Goal: Task Accomplishment & Management: Manage account settings

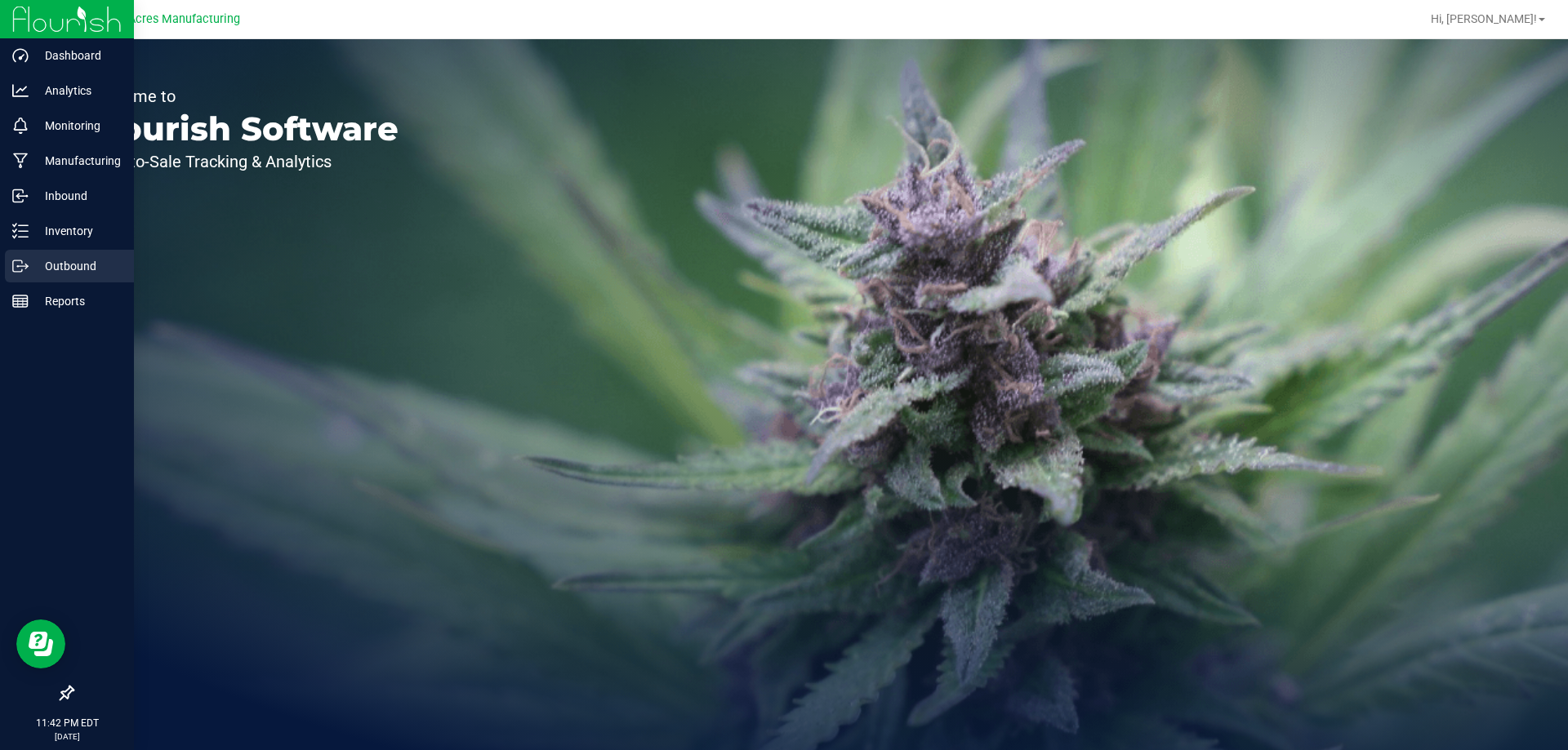
click at [61, 262] on p "Outbound" at bounding box center [78, 265] width 98 height 19
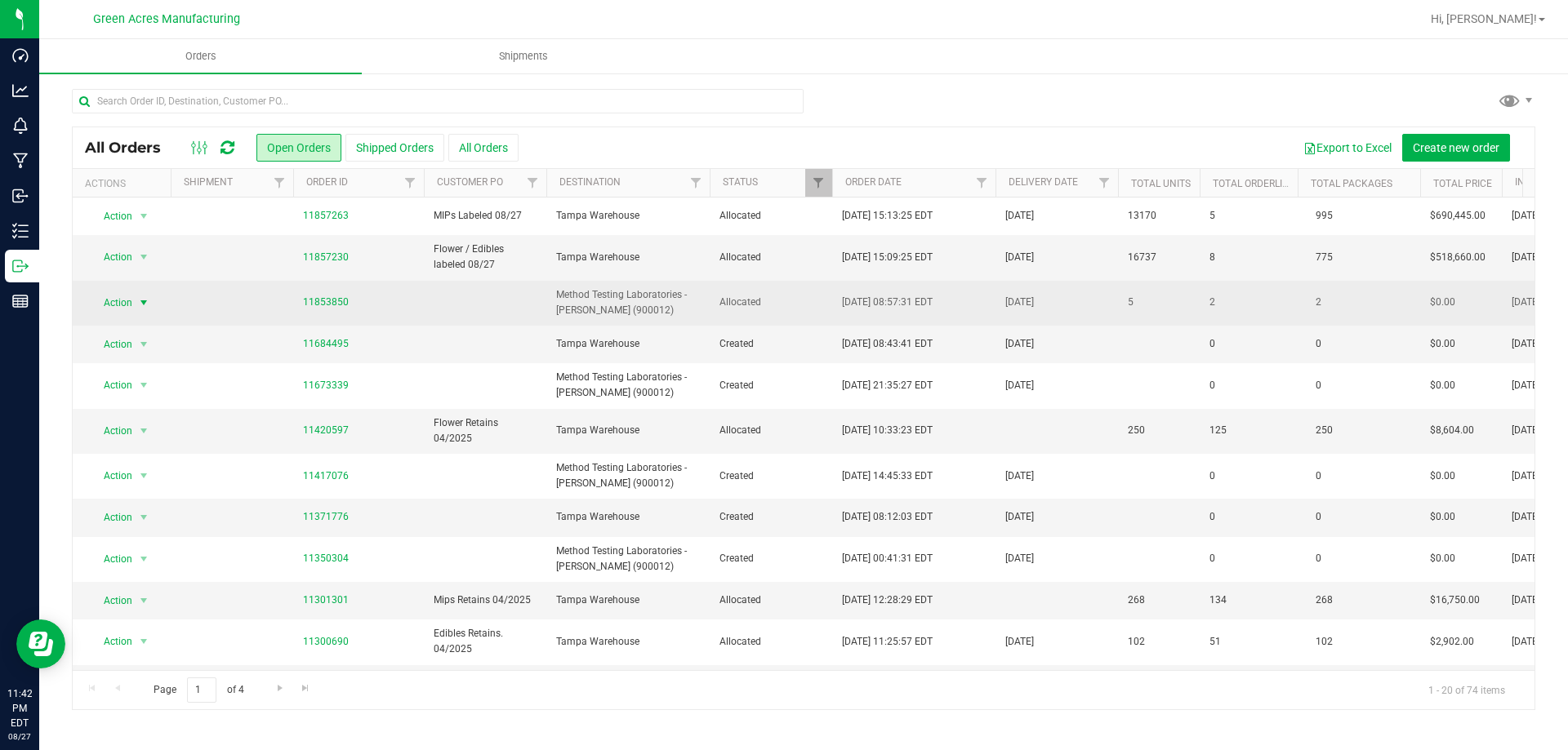
drag, startPoint x: 94, startPoint y: 301, endPoint x: 104, endPoint y: 307, distance: 11.7
click at [95, 303] on span "Action" at bounding box center [111, 302] width 44 height 23
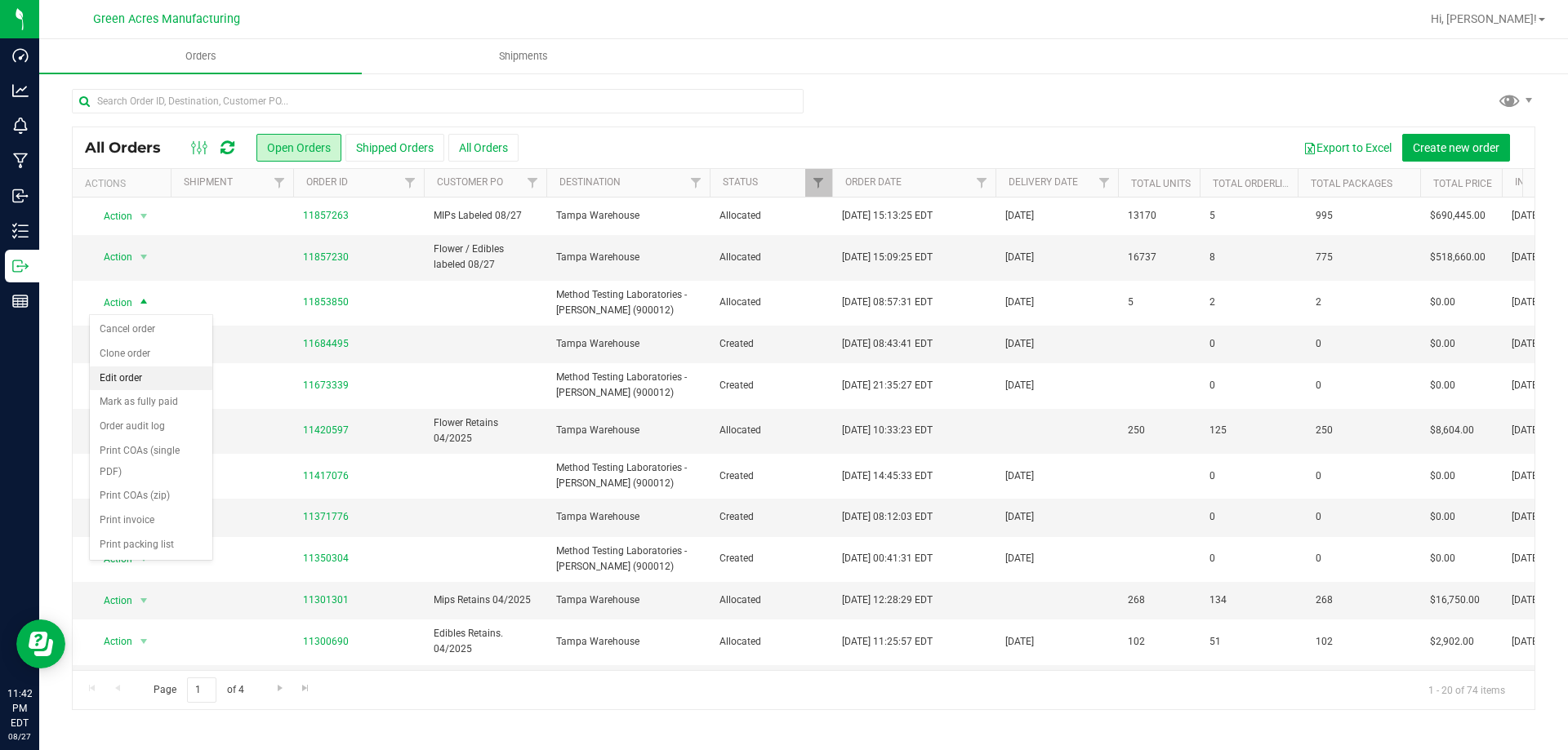
click at [125, 380] on li "Edit order" at bounding box center [151, 378] width 122 height 24
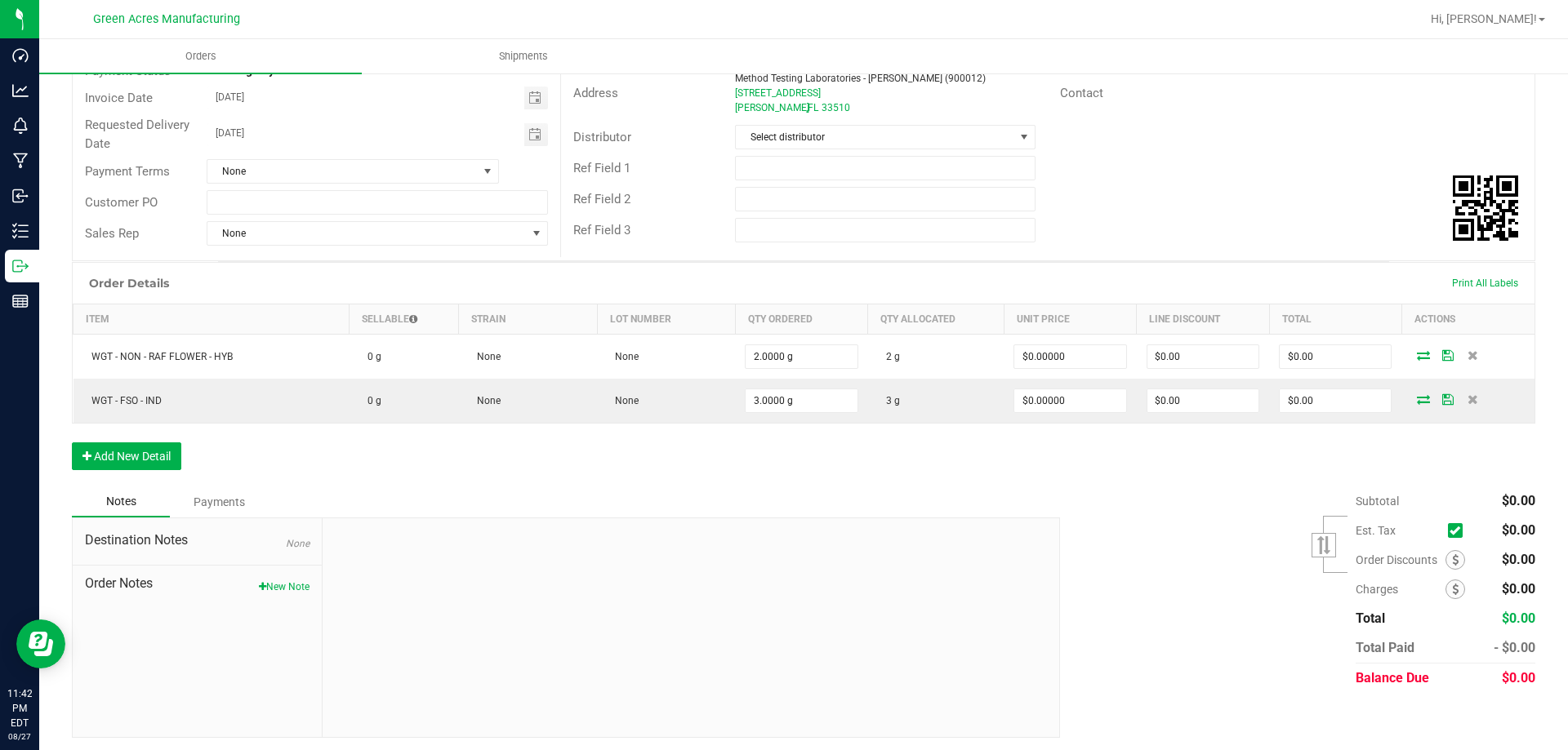
scroll to position [196, 0]
click at [280, 588] on button "New Note" at bounding box center [284, 583] width 51 height 15
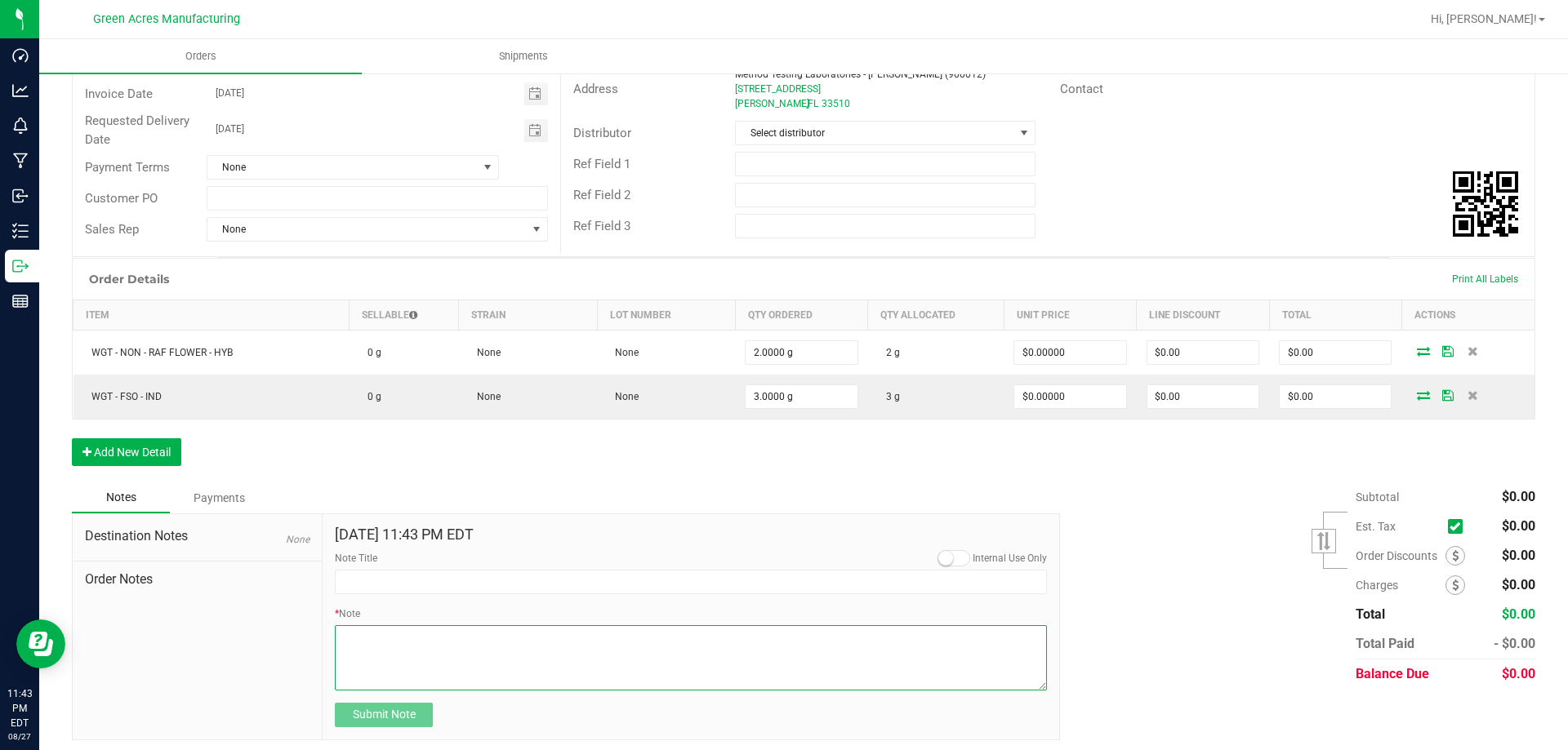
click at [414, 631] on textarea "* Note" at bounding box center [691, 658] width 712 height 66
type textarea "Destination: Method Seal: 046376 Performed by: RHN-175"
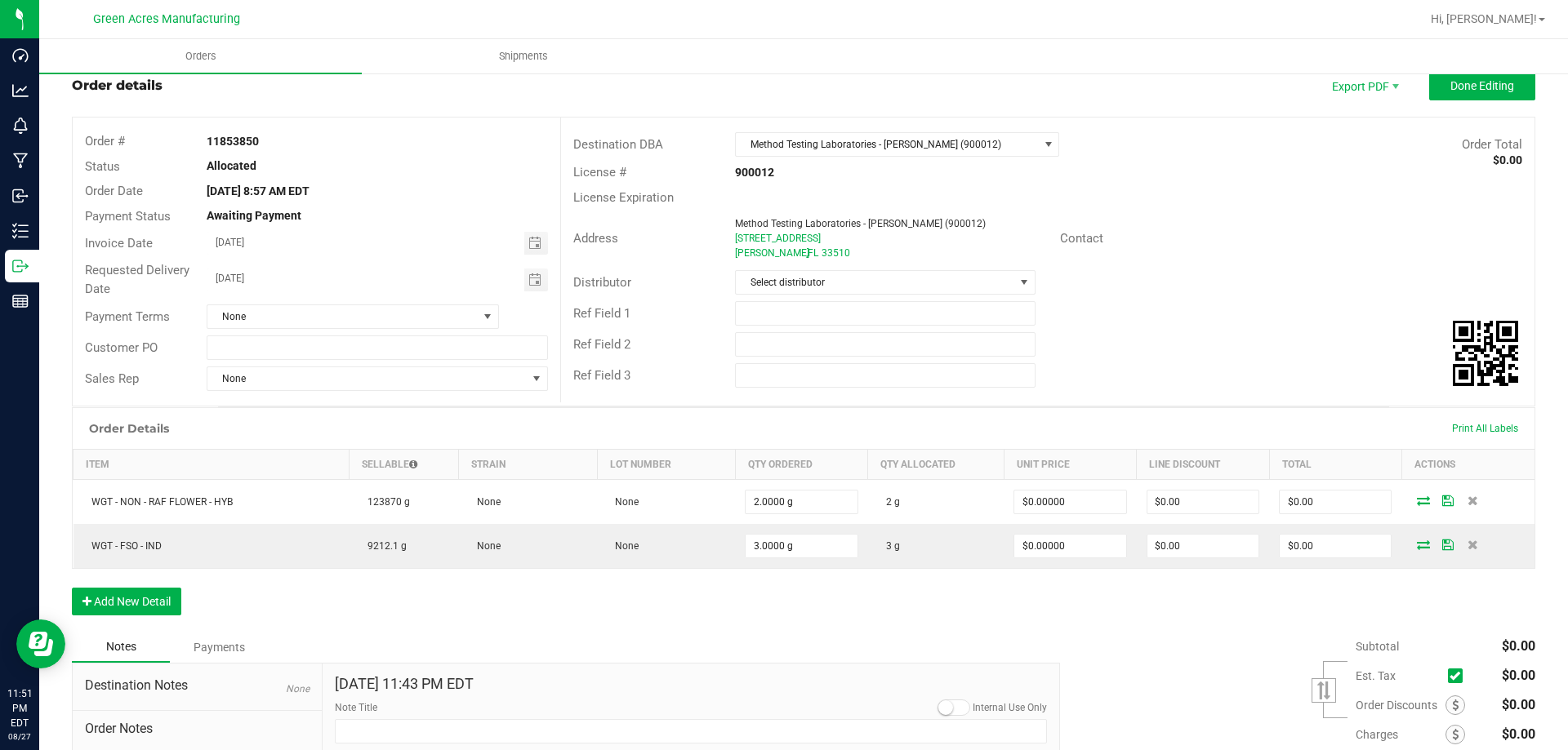
scroll to position [39, 0]
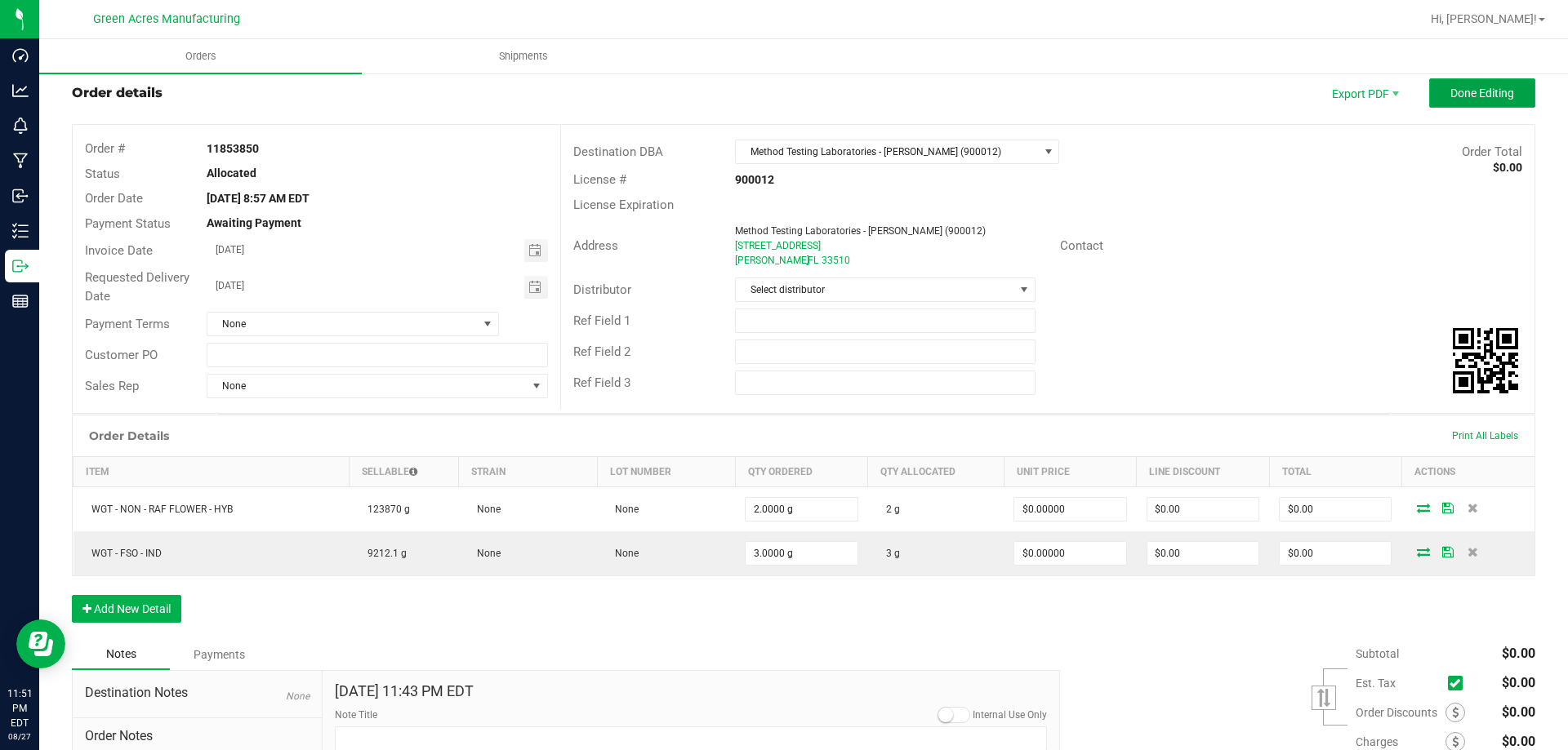
click at [1468, 100] on span "Done Editing" at bounding box center [1482, 93] width 64 height 13
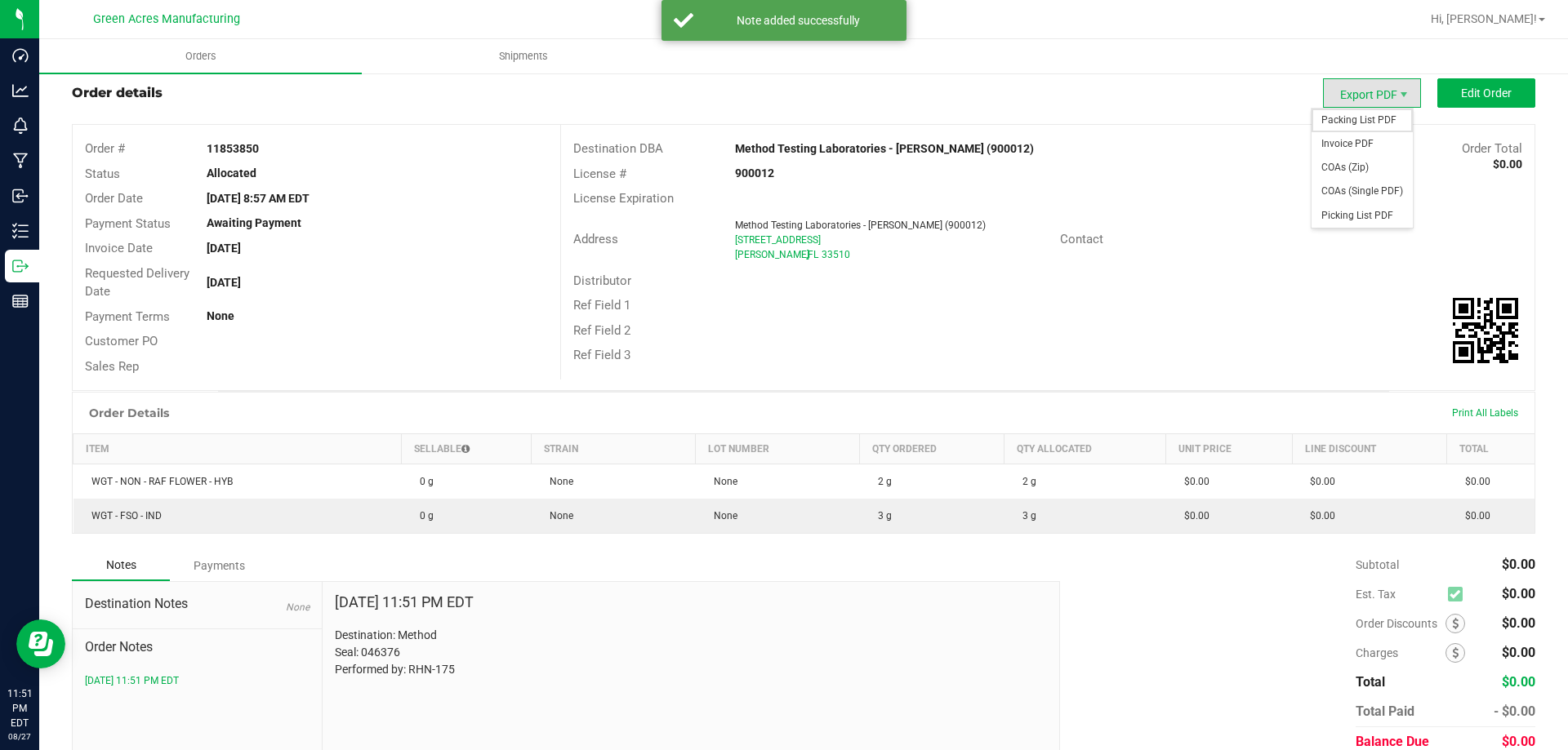
click at [1352, 126] on span "Packing List PDF" at bounding box center [1362, 120] width 101 height 24
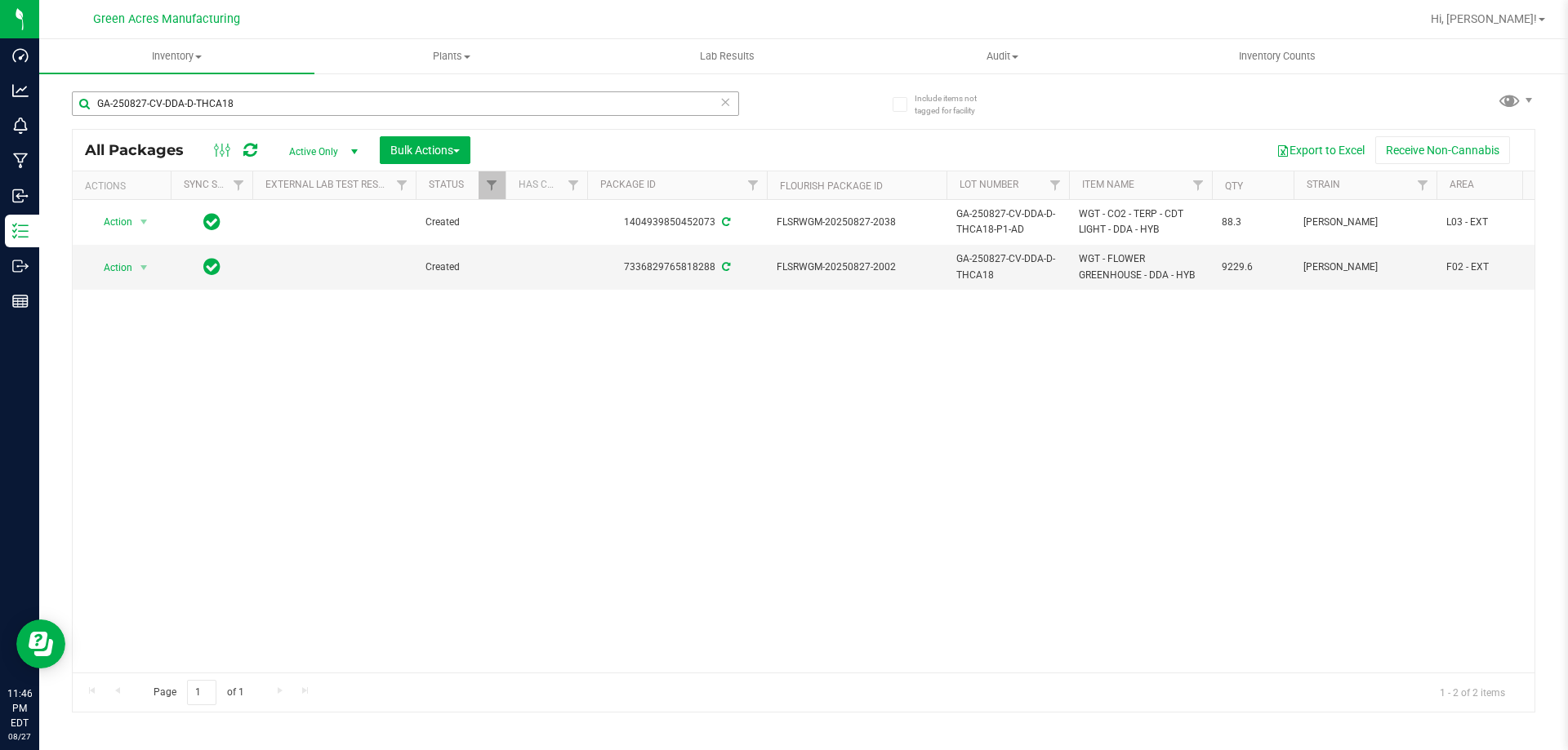
scroll to position [0, 249]
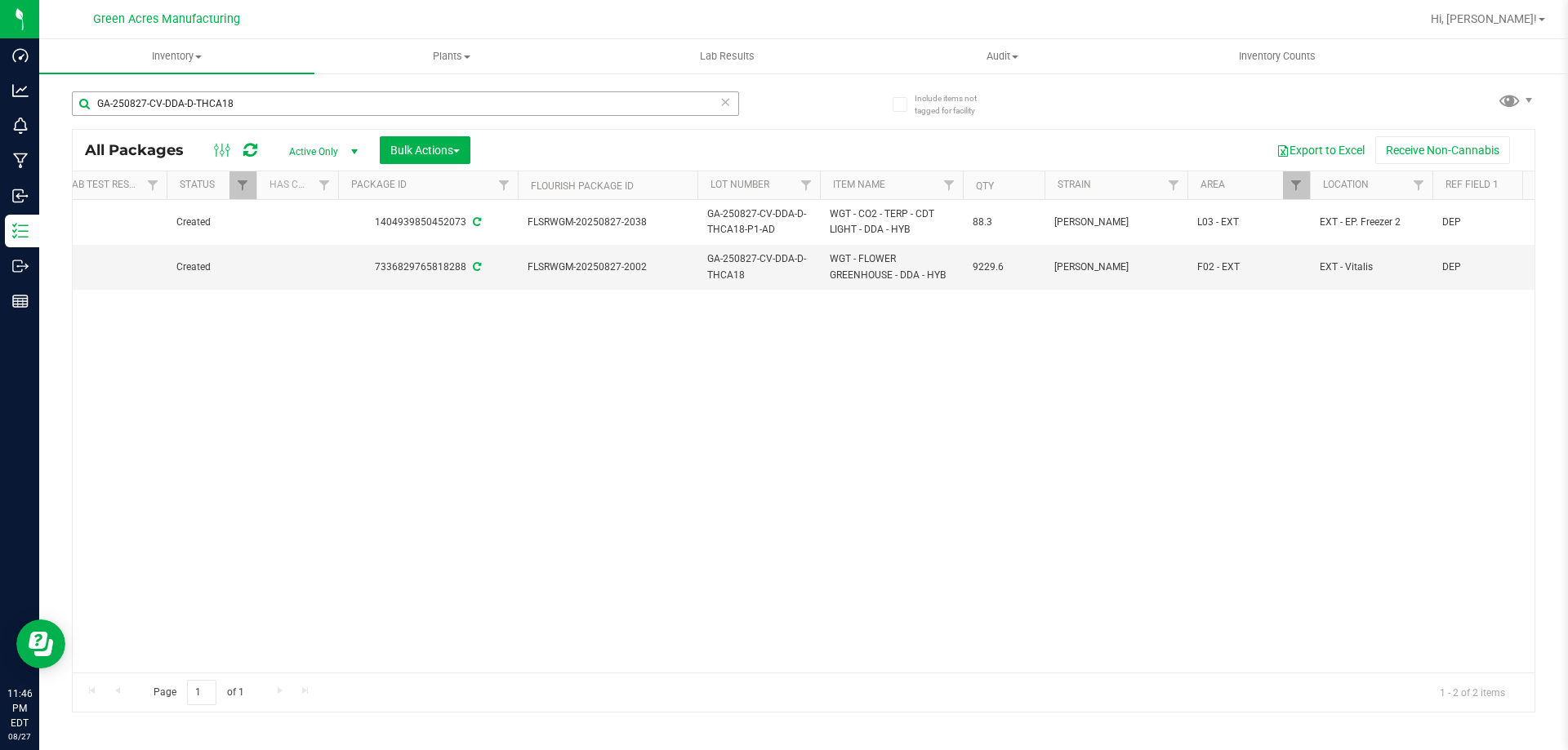
click at [583, 93] on input "GA-250827-CV-DDA-D-THCA18" at bounding box center [405, 104] width 667 height 24
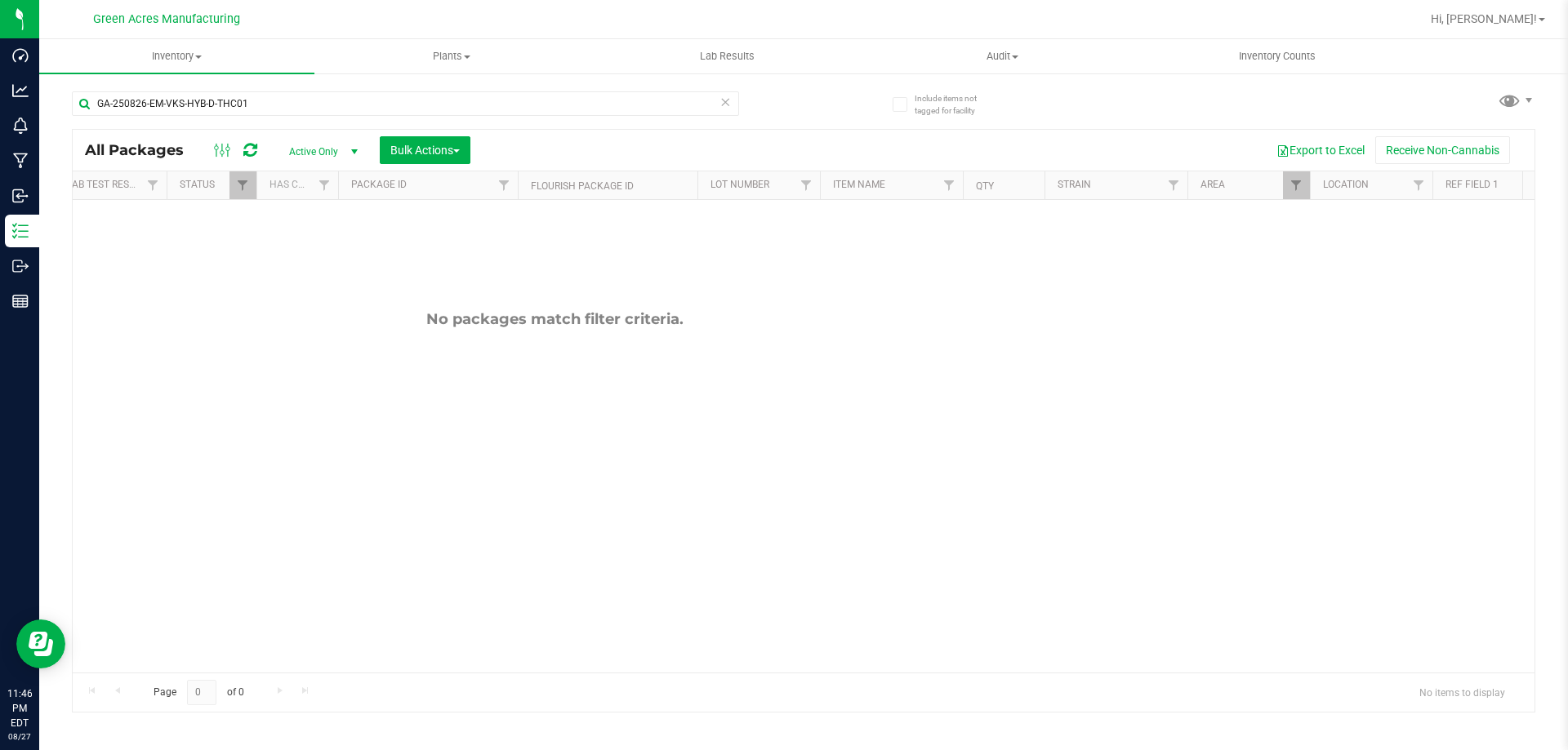
type input "GA-250826-EM-VKS-HYB-D-THC01"
